Goal: Book appointment/travel/reservation

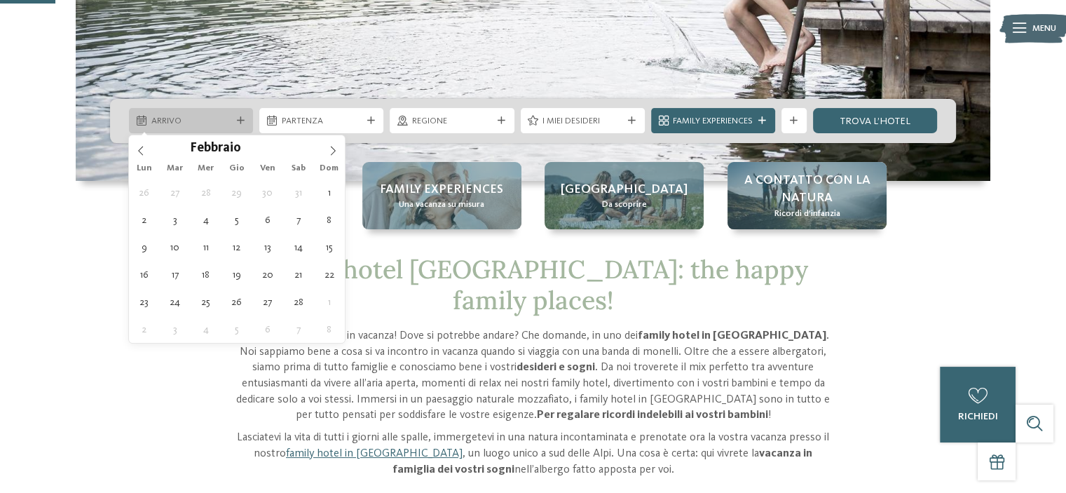
click at [177, 120] on span "Arrivo" at bounding box center [191, 121] width 80 height 13
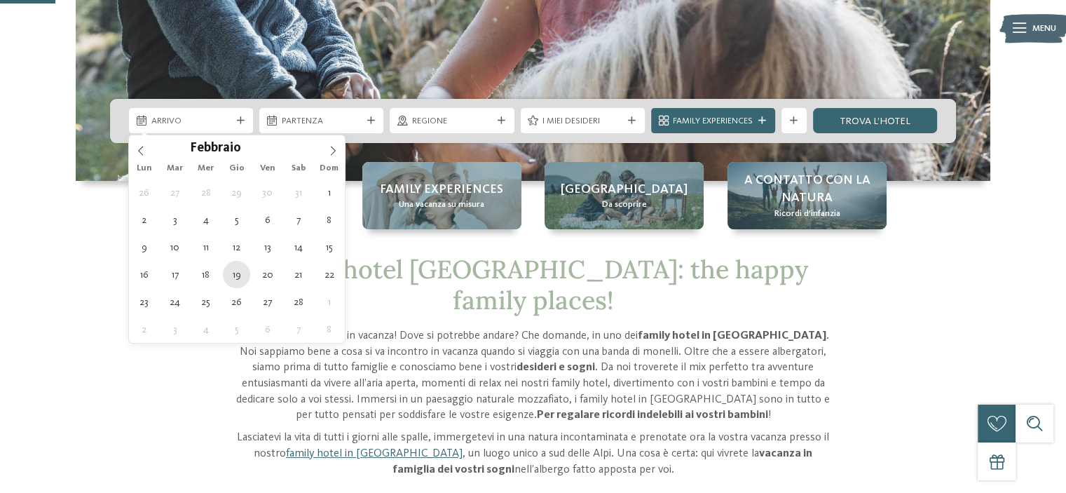
type div "[DATE]"
type input "****"
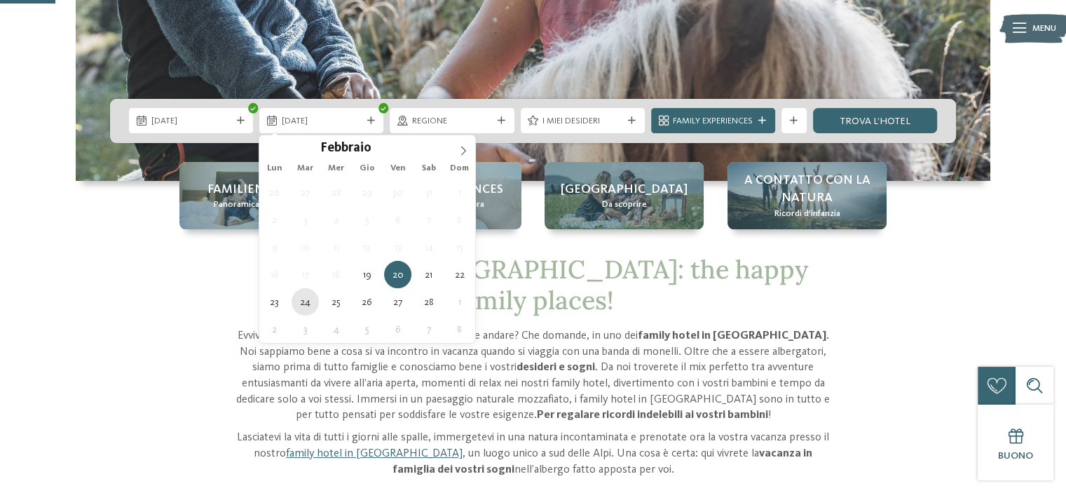
type div "[DATE]"
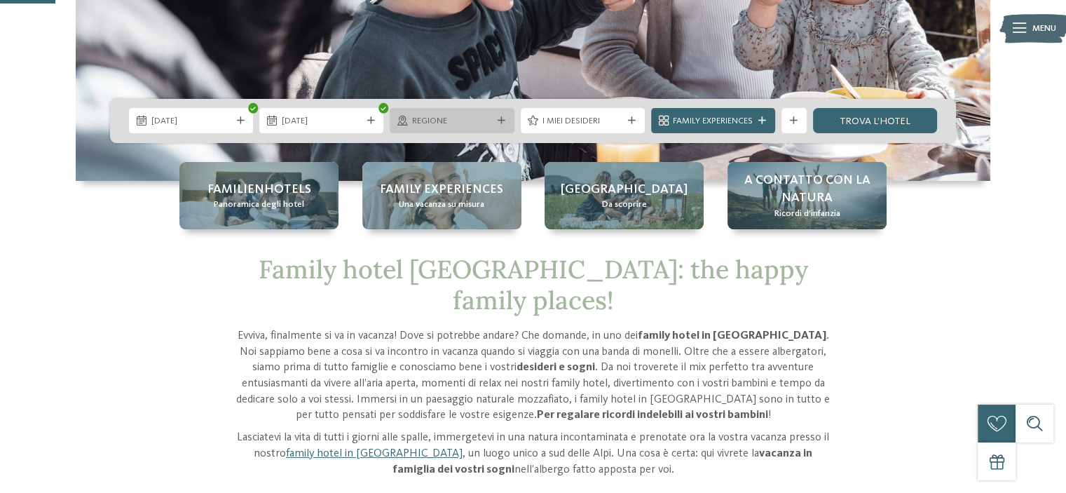
click at [503, 114] on div "Regione" at bounding box center [452, 120] width 124 height 25
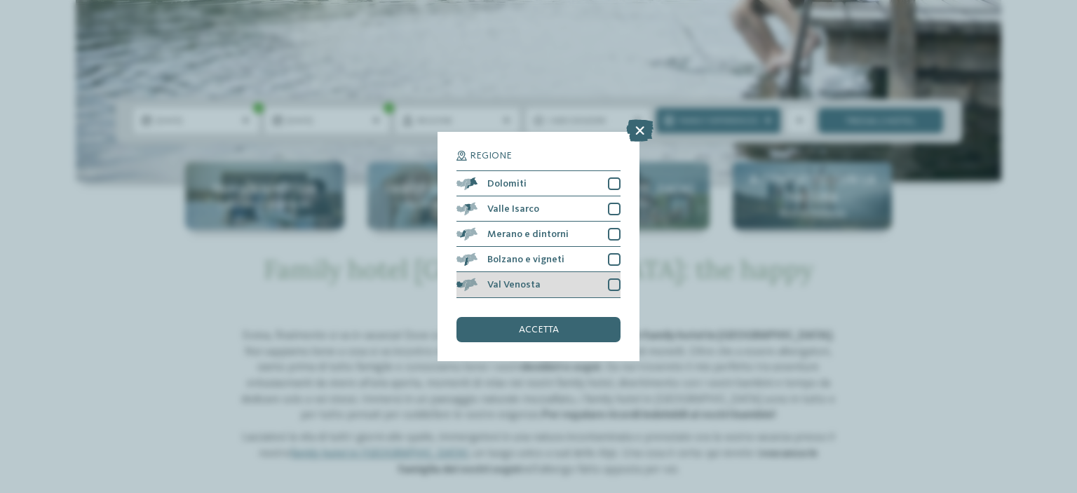
click at [549, 287] on div "Val Venosta" at bounding box center [538, 284] width 164 height 25
click at [534, 334] on span "accetta" at bounding box center [539, 330] width 40 height 10
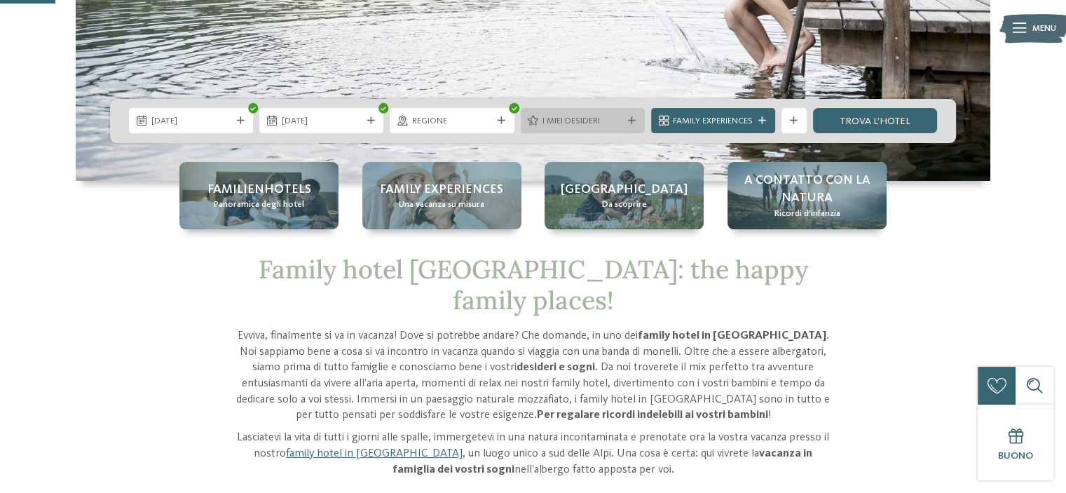
click at [631, 116] on div "I miei desideri" at bounding box center [583, 120] width 124 height 25
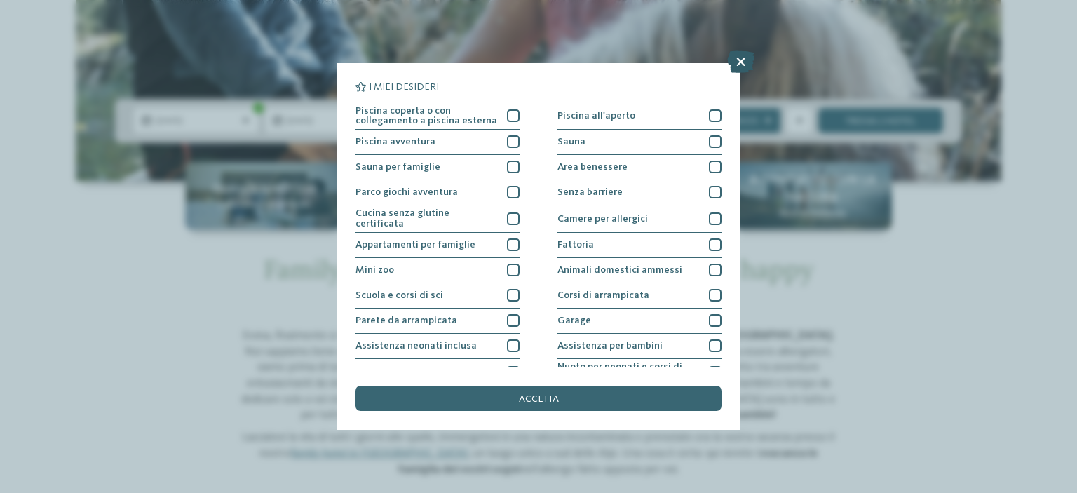
click at [735, 64] on icon at bounding box center [740, 61] width 27 height 22
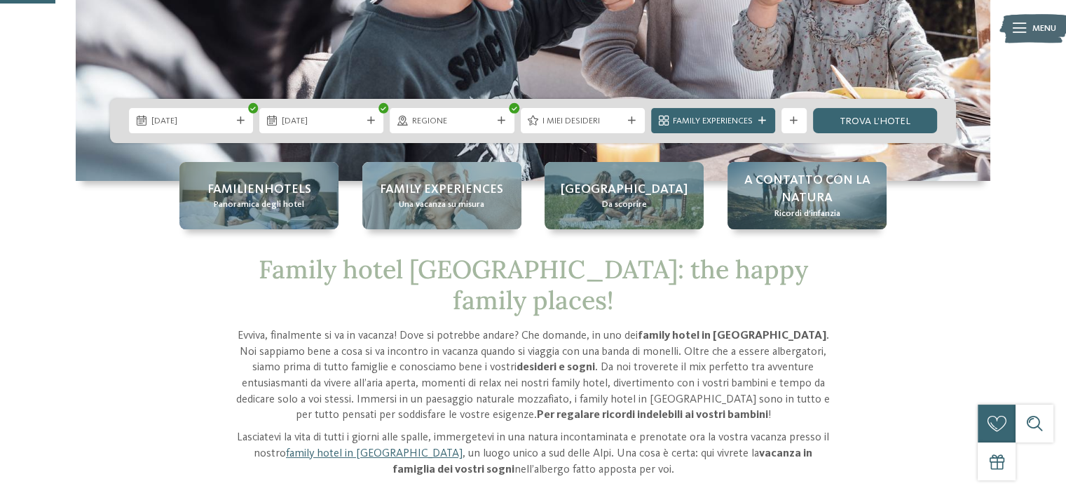
click at [729, 113] on div "Family Experiences" at bounding box center [713, 120] width 124 height 25
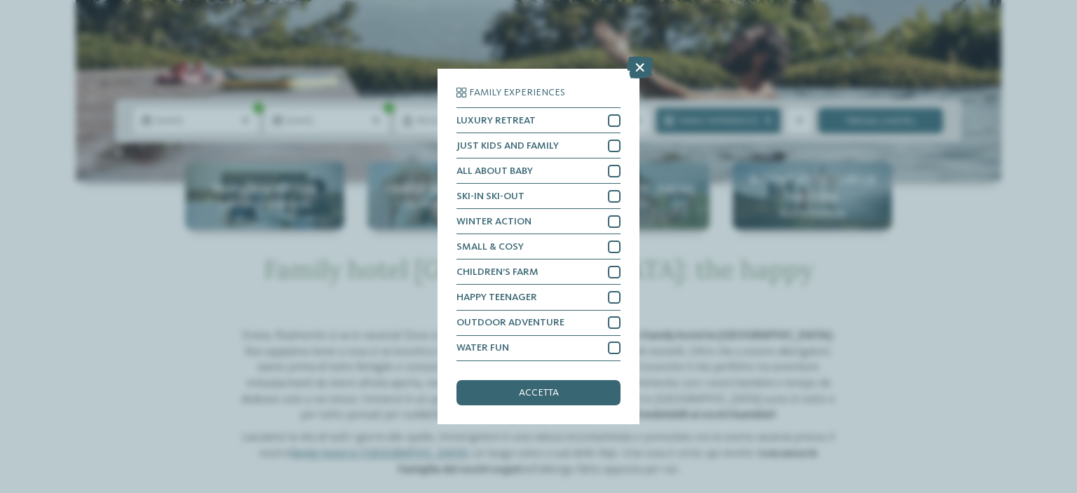
click at [954, 293] on div "Family Experiences LUXURY RETREAT JUST KIDS AND FAMILY" at bounding box center [538, 246] width 1077 height 493
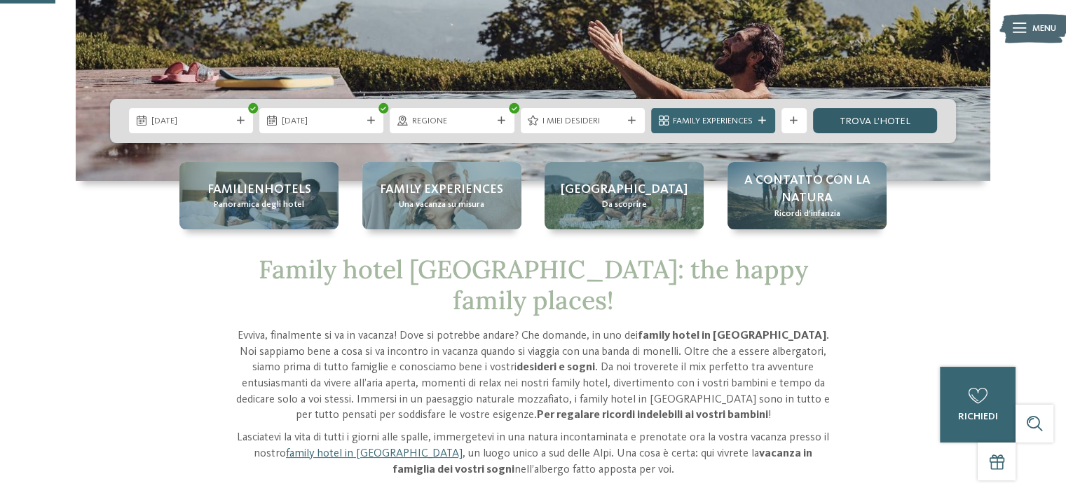
click at [884, 112] on link "trova l’hotel" at bounding box center [875, 120] width 124 height 25
